Goal: Task Accomplishment & Management: Complete application form

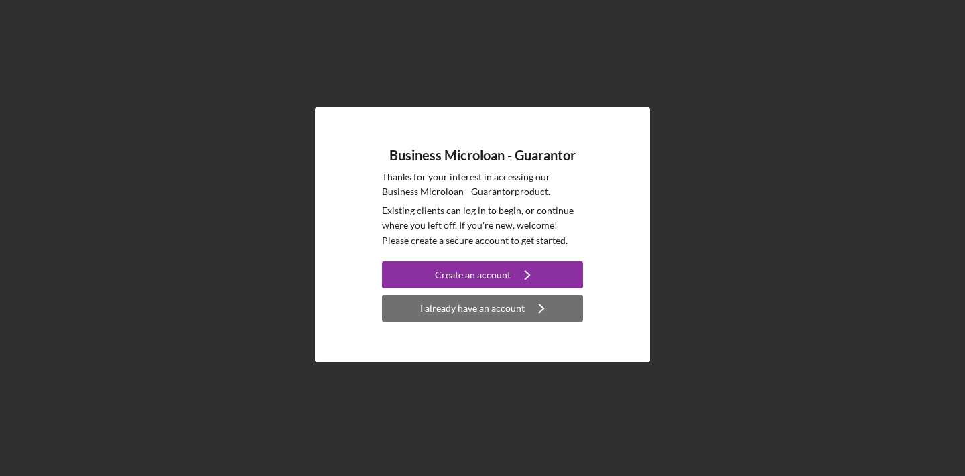
click at [542, 310] on icon "Icon/Navigate" at bounding box center [542, 309] width 34 height 34
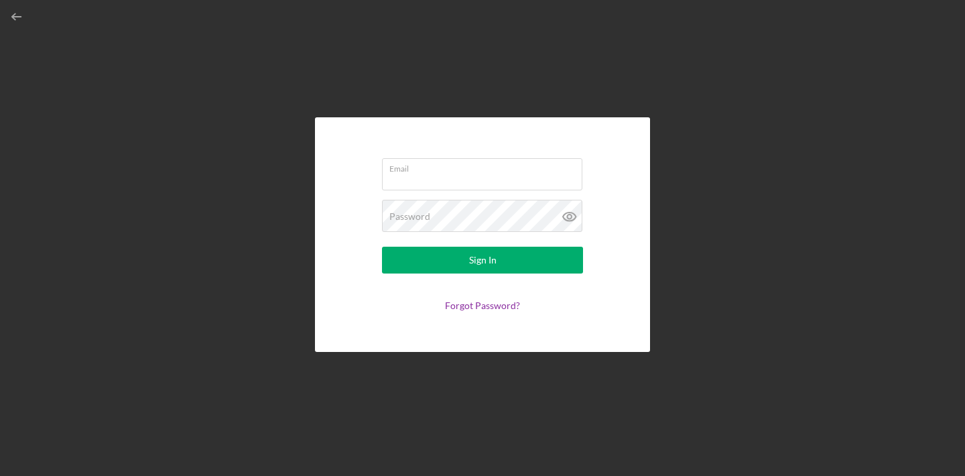
type input "[EMAIL_ADDRESS][DOMAIN_NAME]"
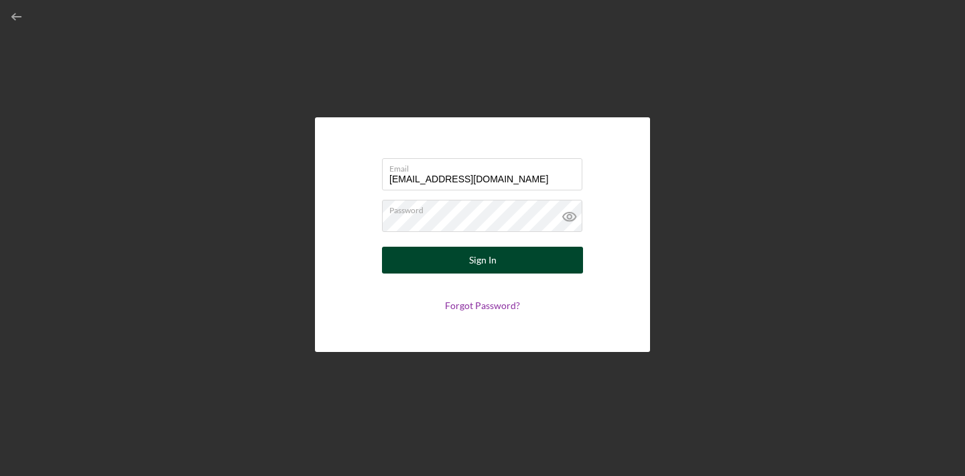
click at [528, 255] on button "Sign In" at bounding box center [482, 260] width 201 height 27
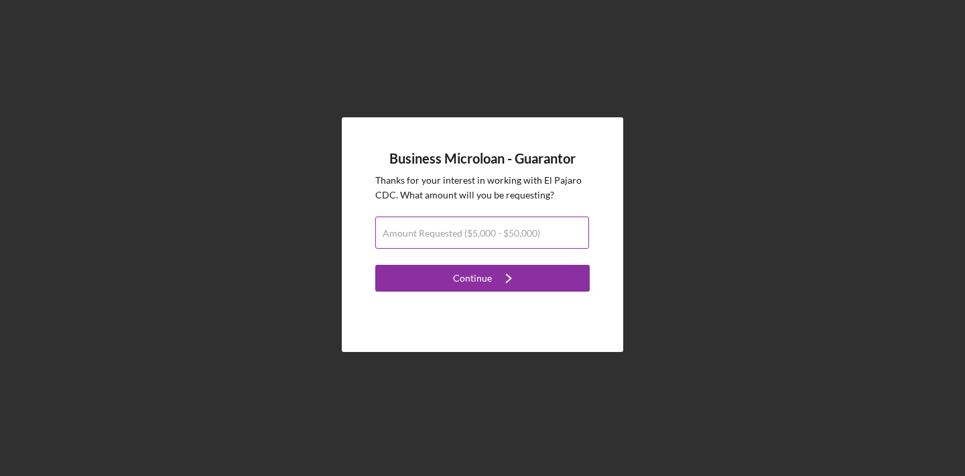
click at [525, 237] on label "Amount Requested ($5,000 - $50,000)" at bounding box center [461, 233] width 157 height 11
click at [525, 237] on input "Amount Requested ($5,000 - $50,000)" at bounding box center [482, 232] width 214 height 32
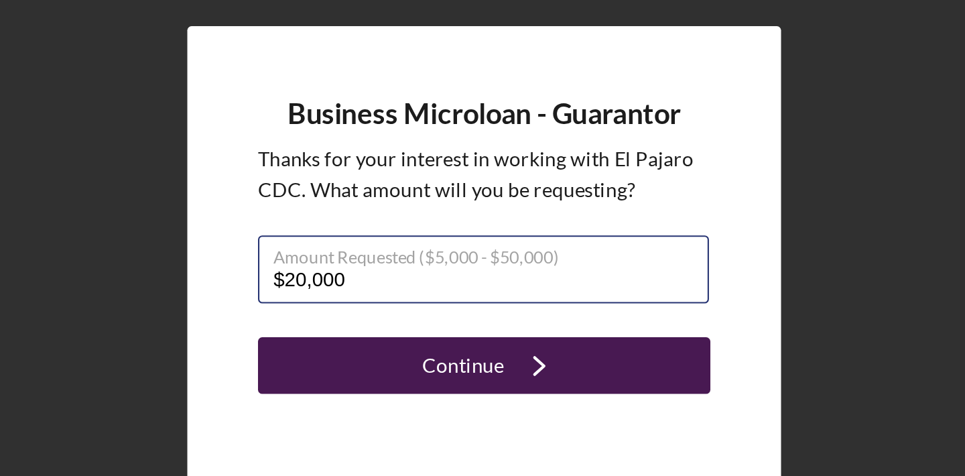
type input "$20,000"
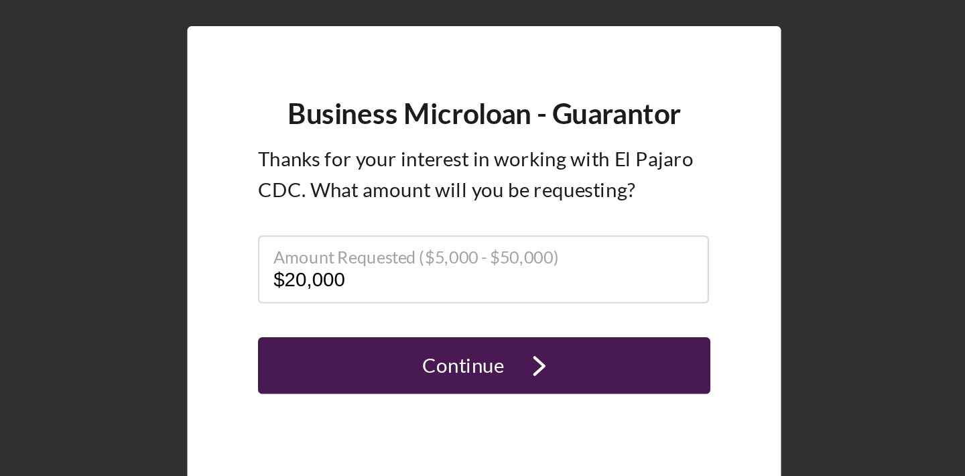
click at [512, 273] on icon "Icon/Navigate" at bounding box center [509, 278] width 34 height 34
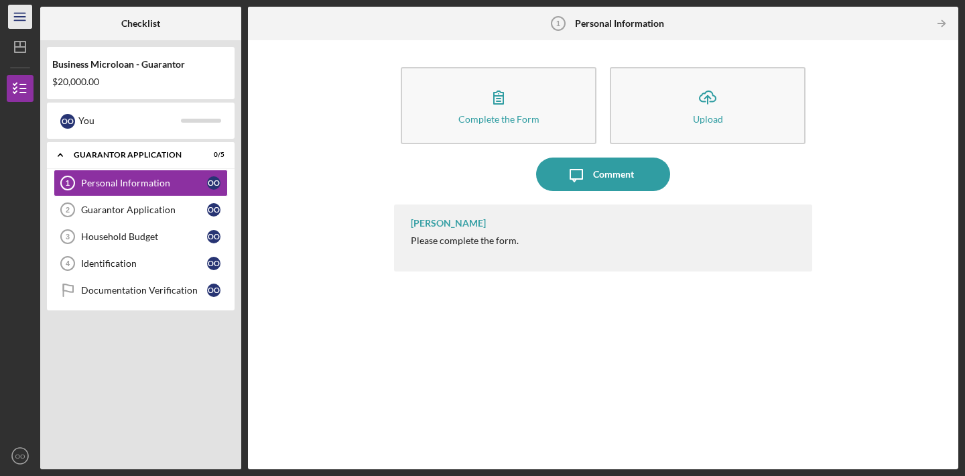
click at [21, 15] on icon "Icon/Menu" at bounding box center [20, 17] width 30 height 30
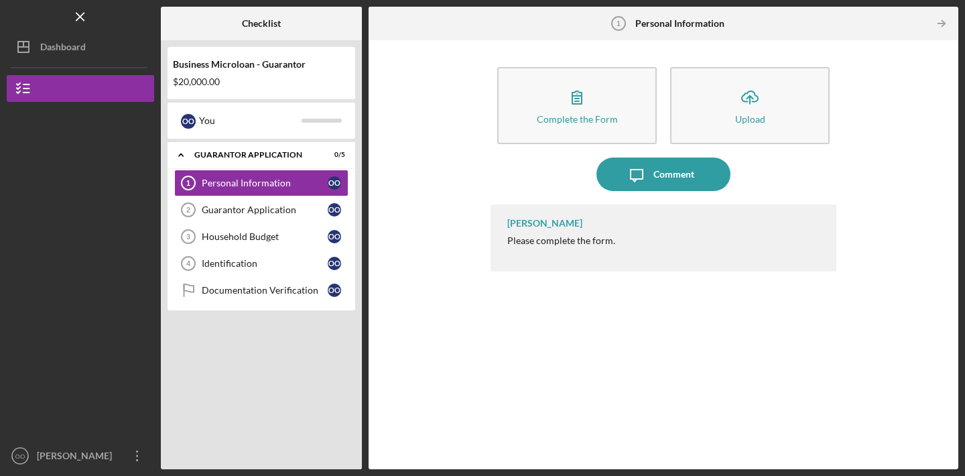
click at [575, 249] on div "Gerardo Rodriguez Please complete the form." at bounding box center [664, 237] width 346 height 67
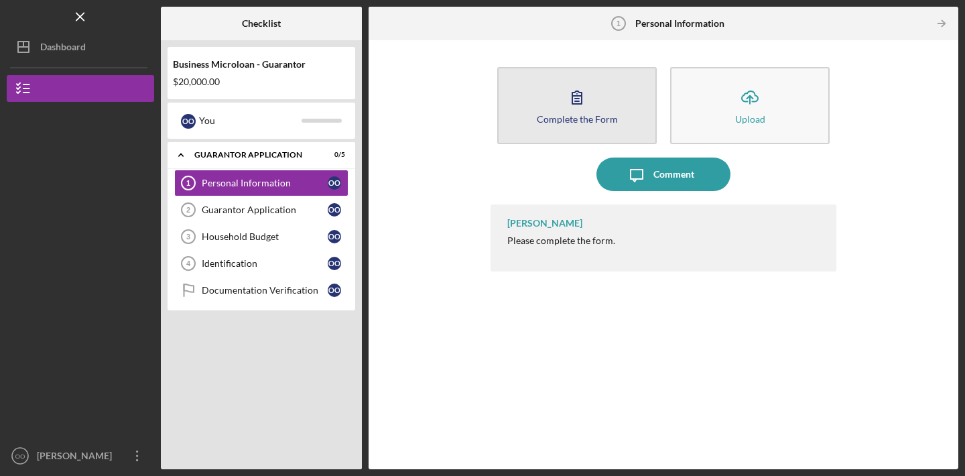
click at [576, 109] on icon "button" at bounding box center [577, 97] width 34 height 34
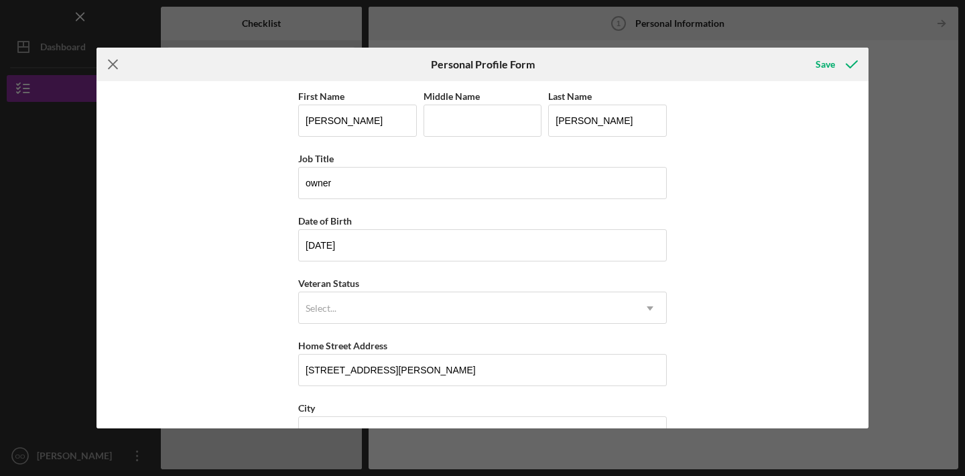
click at [115, 64] on icon "Icon/Menu Close" at bounding box center [113, 65] width 34 height 34
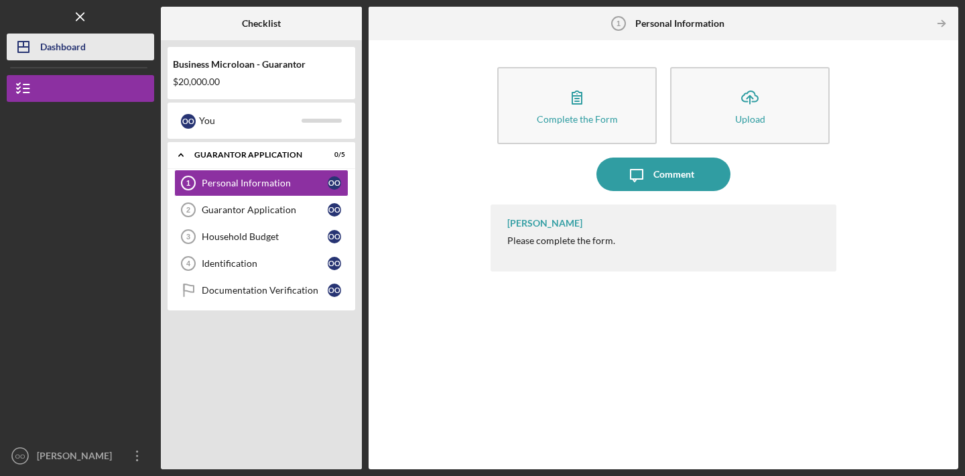
click at [74, 56] on div "Dashboard" at bounding box center [63, 49] width 46 height 30
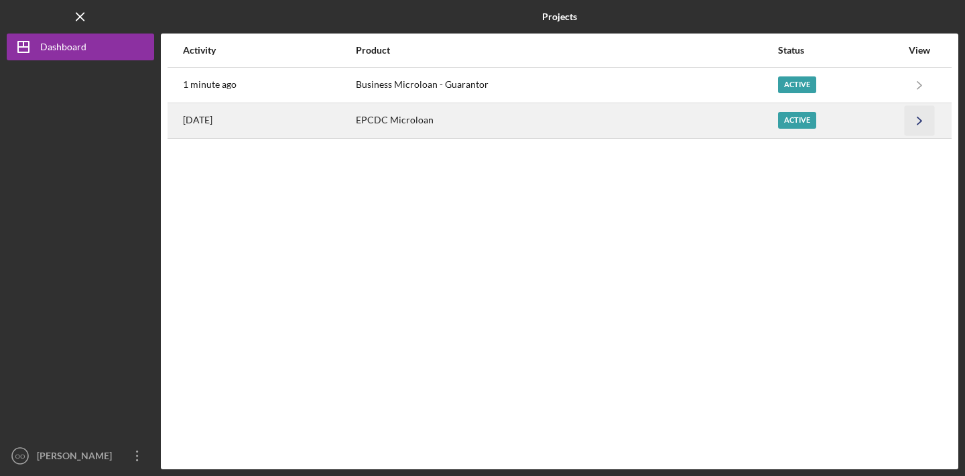
click at [911, 125] on icon "Icon/Navigate" at bounding box center [920, 120] width 30 height 30
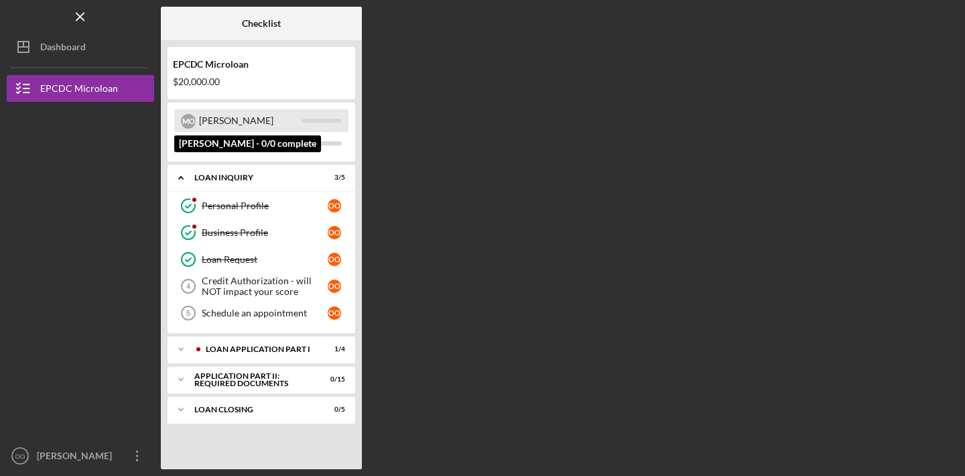
click at [263, 119] on div "[PERSON_NAME]" at bounding box center [250, 120] width 103 height 23
click at [212, 123] on div "[PERSON_NAME]" at bounding box center [250, 120] width 103 height 23
click at [211, 123] on div "[PERSON_NAME]" at bounding box center [250, 120] width 103 height 23
click at [258, 125] on div "[PERSON_NAME]" at bounding box center [250, 120] width 103 height 23
click at [261, 123] on div "[PERSON_NAME]" at bounding box center [250, 120] width 103 height 23
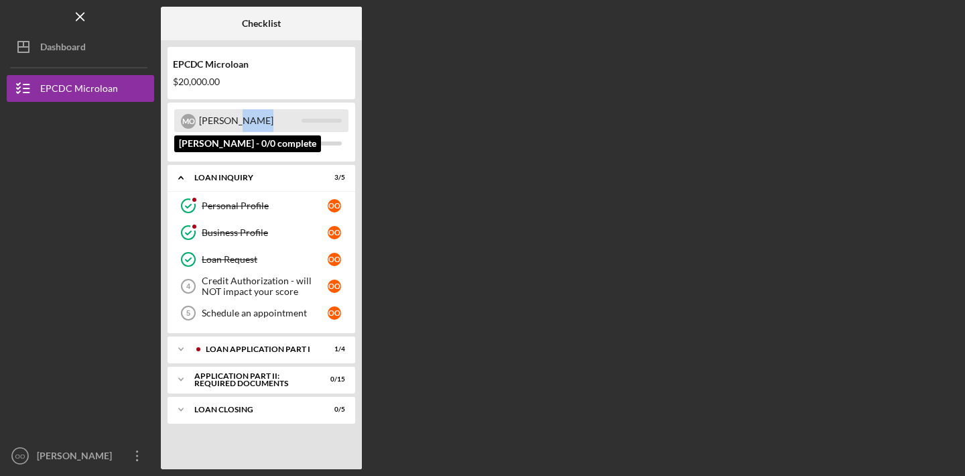
click at [262, 123] on div "[PERSON_NAME]" at bounding box center [250, 120] width 103 height 23
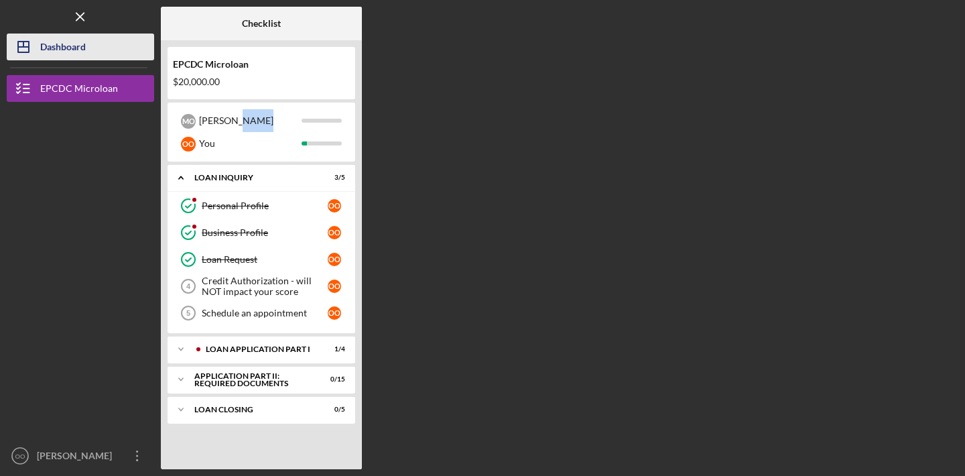
click at [92, 42] on button "Icon/Dashboard Dashboard" at bounding box center [80, 47] width 147 height 27
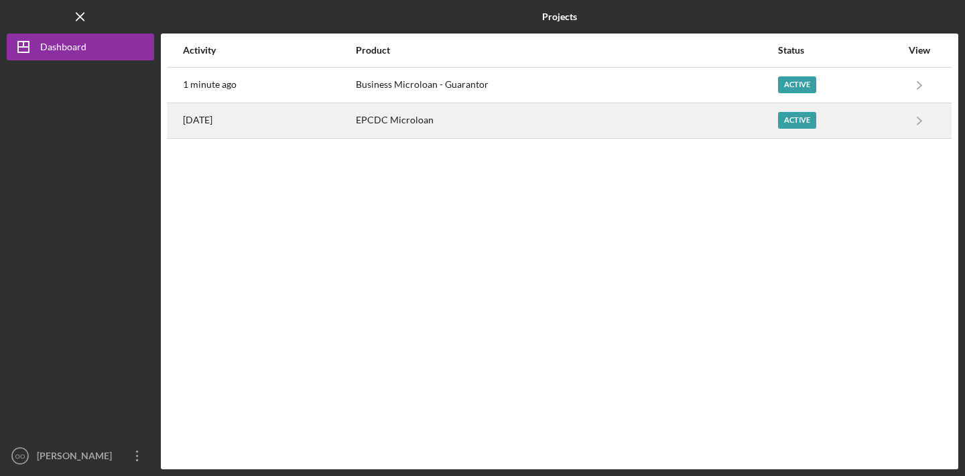
click at [696, 128] on div "EPCDC Microloan" at bounding box center [566, 121] width 421 height 34
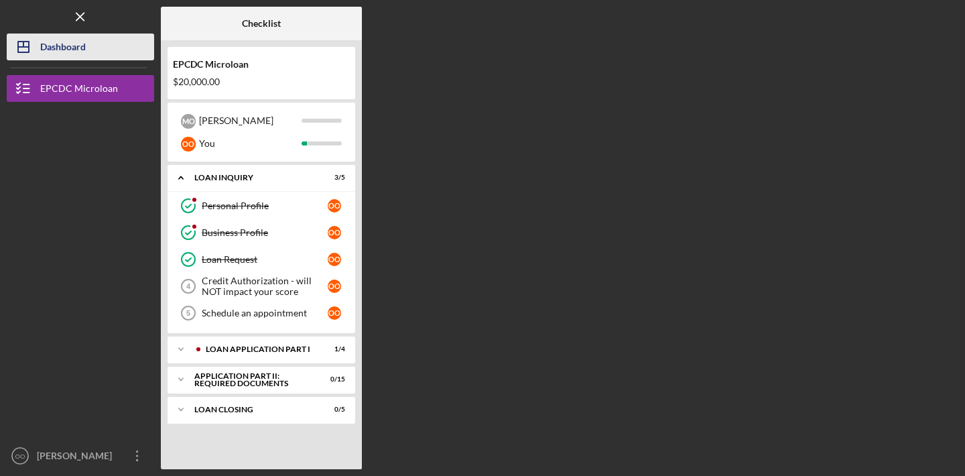
click at [82, 41] on div "Dashboard" at bounding box center [63, 49] width 46 height 30
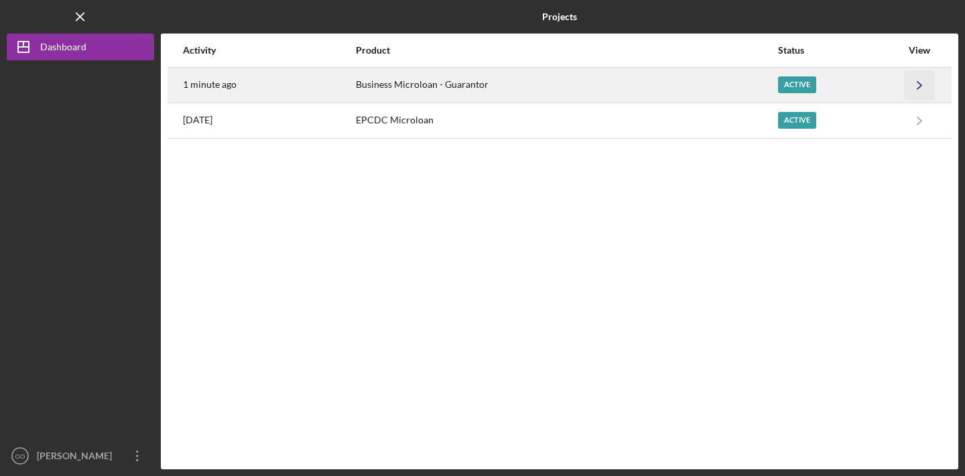
click at [916, 87] on icon "Icon/Navigate" at bounding box center [920, 85] width 30 height 30
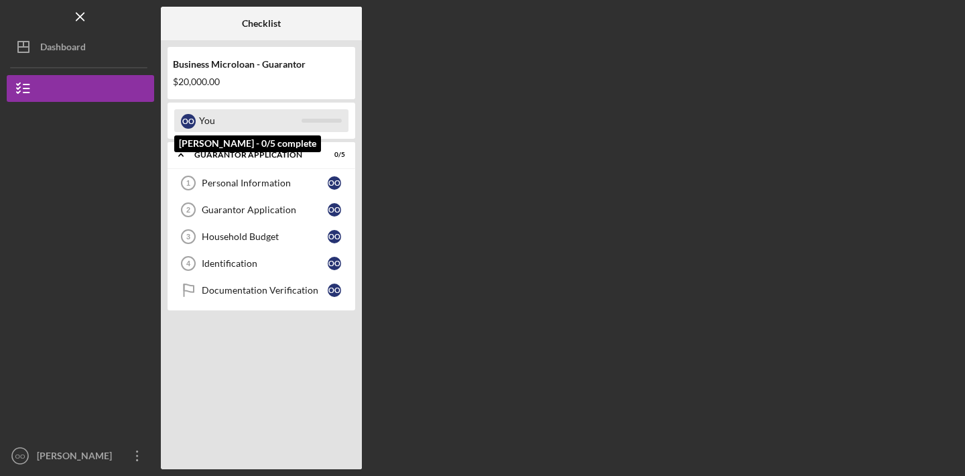
click at [263, 123] on div "You" at bounding box center [250, 120] width 103 height 23
click at [198, 120] on div "O O You" at bounding box center [261, 120] width 174 height 23
click at [215, 122] on div "You" at bounding box center [250, 120] width 103 height 23
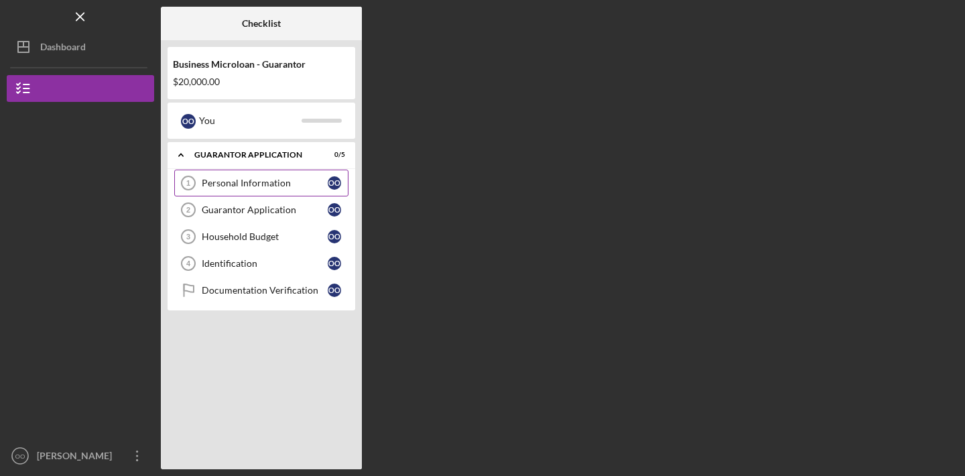
click at [253, 188] on link "Personal Information 1 Personal Information O O" at bounding box center [261, 183] width 174 height 27
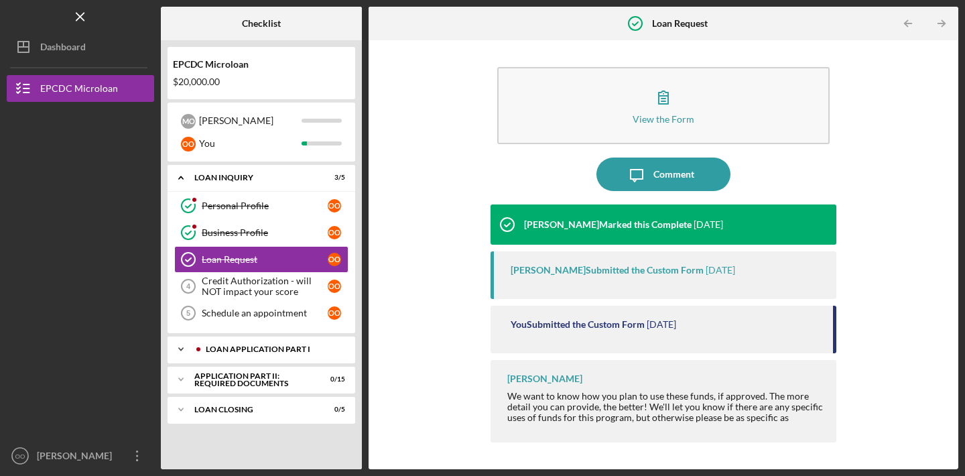
click at [185, 348] on icon "Icon/Expander" at bounding box center [181, 349] width 27 height 27
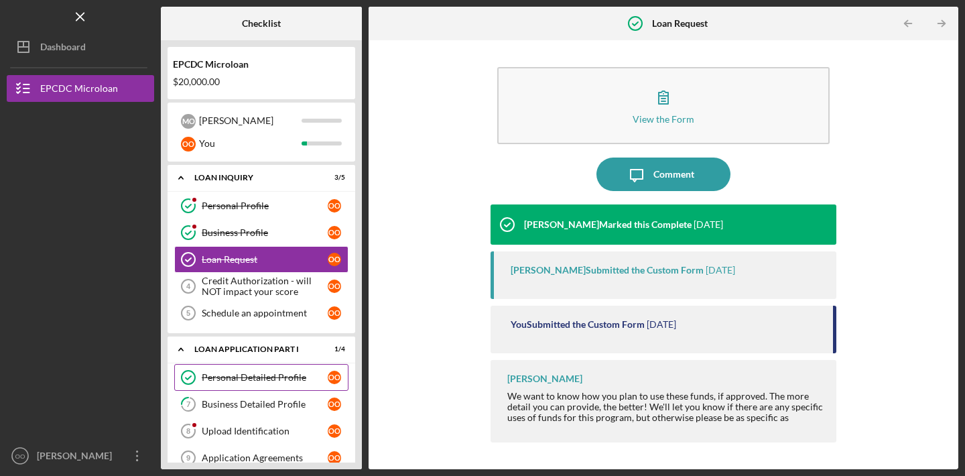
scroll to position [82, 0]
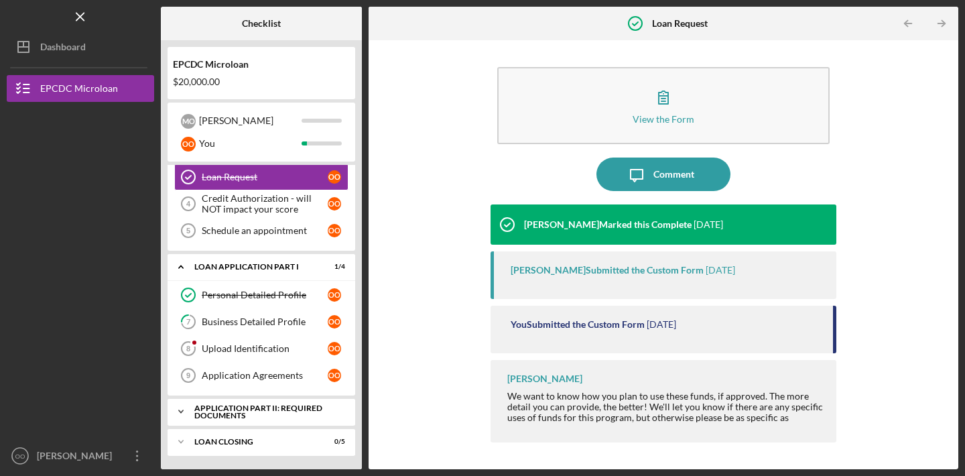
click at [182, 411] on polyline at bounding box center [181, 411] width 4 height 3
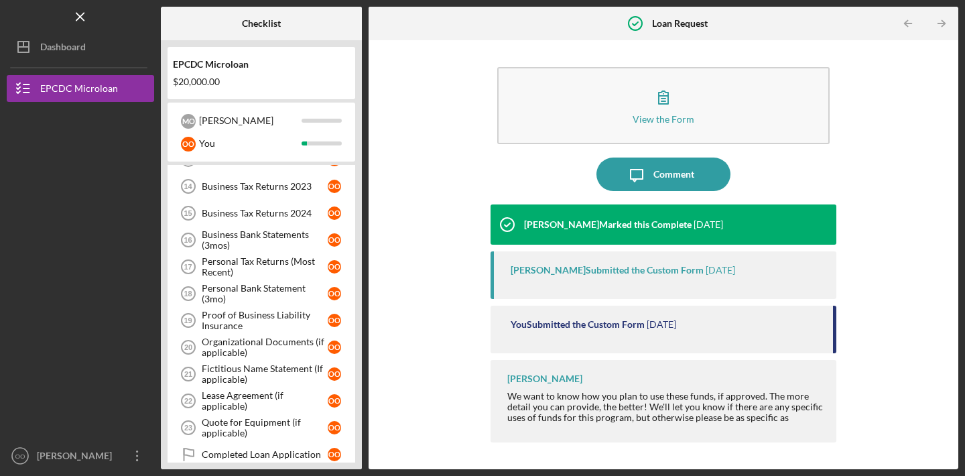
scroll to position [492, 0]
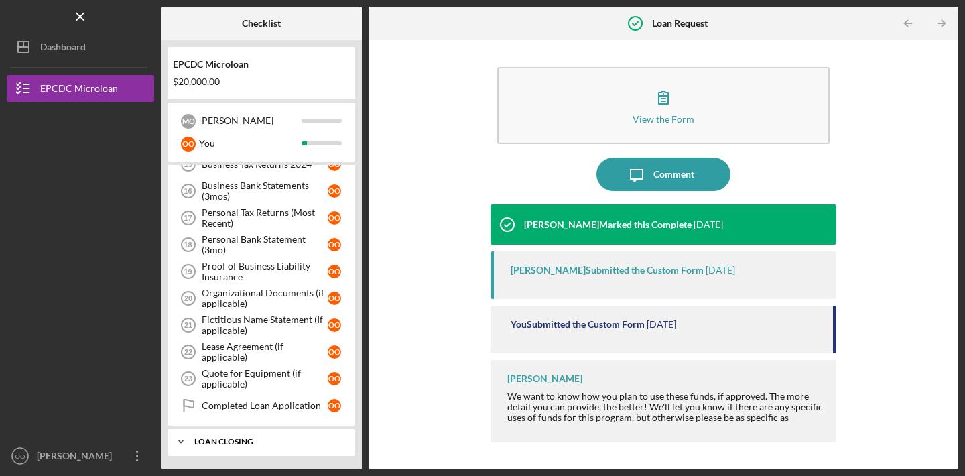
click at [180, 442] on polyline at bounding box center [181, 441] width 4 height 3
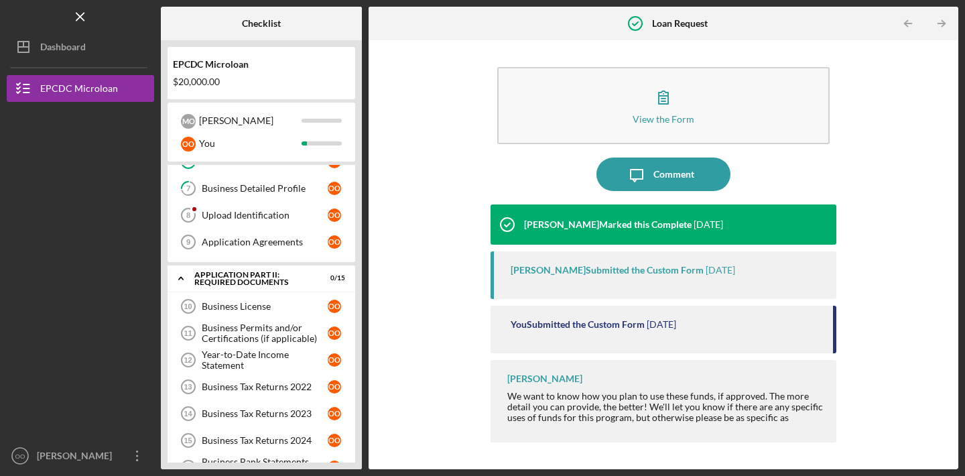
scroll to position [0, 0]
